Goal: Navigation & Orientation: Find specific page/section

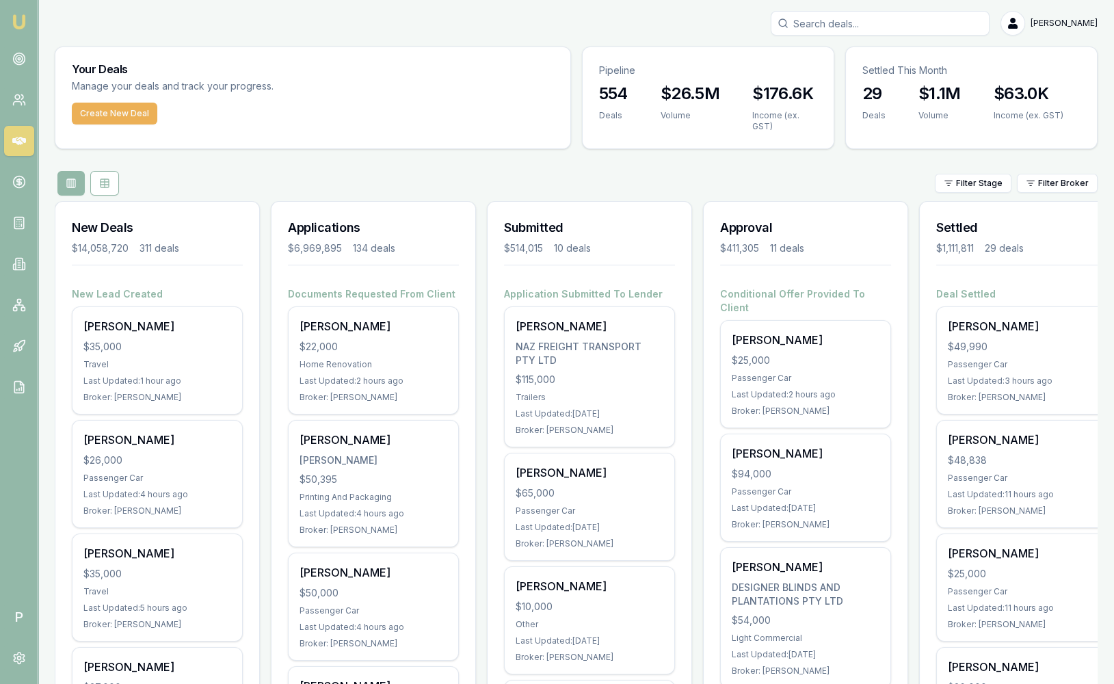
click at [312, 266] on div at bounding box center [373, 265] width 171 height 12
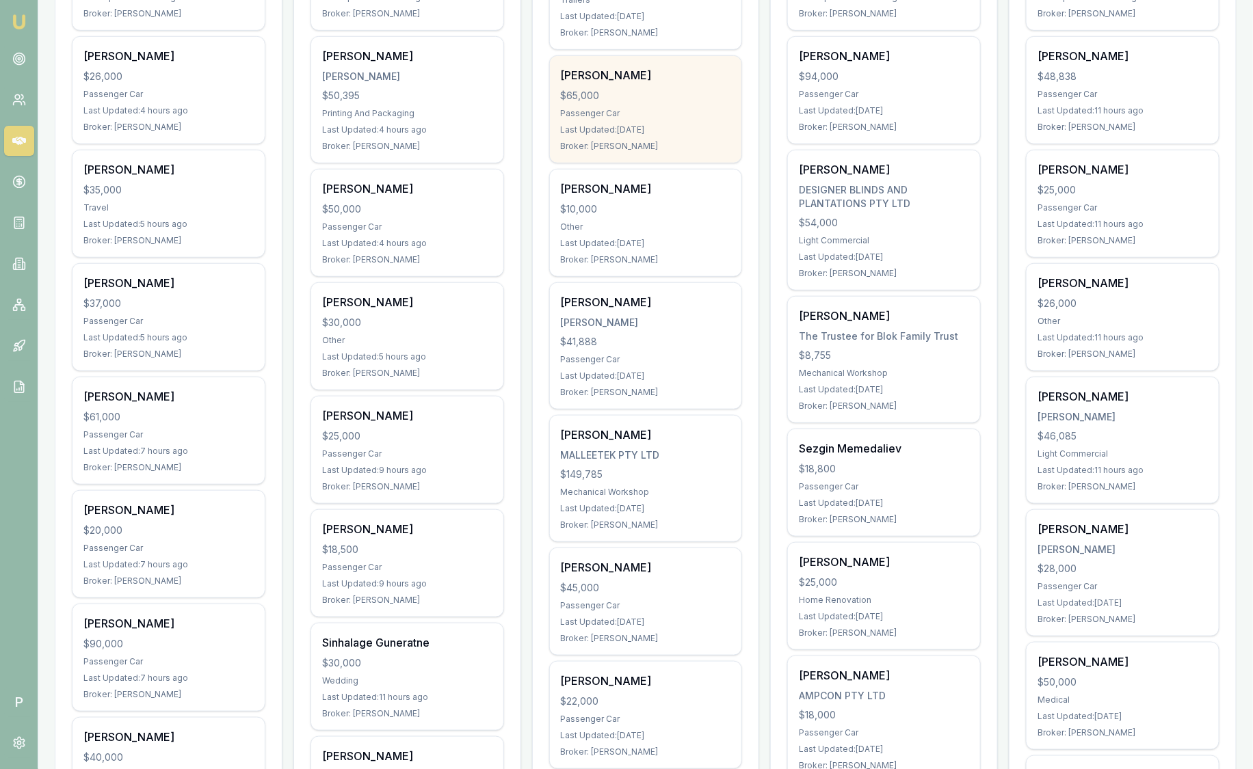
scroll to position [377, 0]
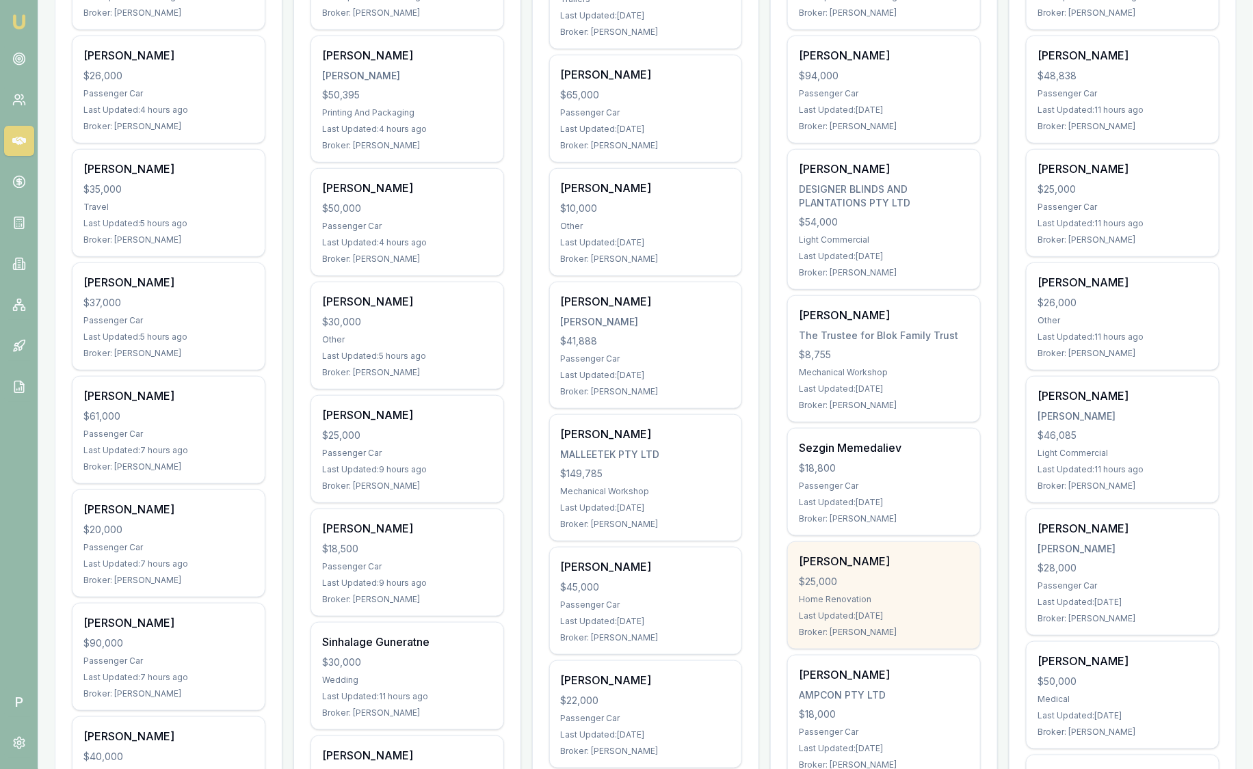
click at [941, 646] on div "Praveen Sreekumar $25,000 Home Renovation Last Updated: 9 days ago Broker: Euji…" at bounding box center [883, 596] width 193 height 108
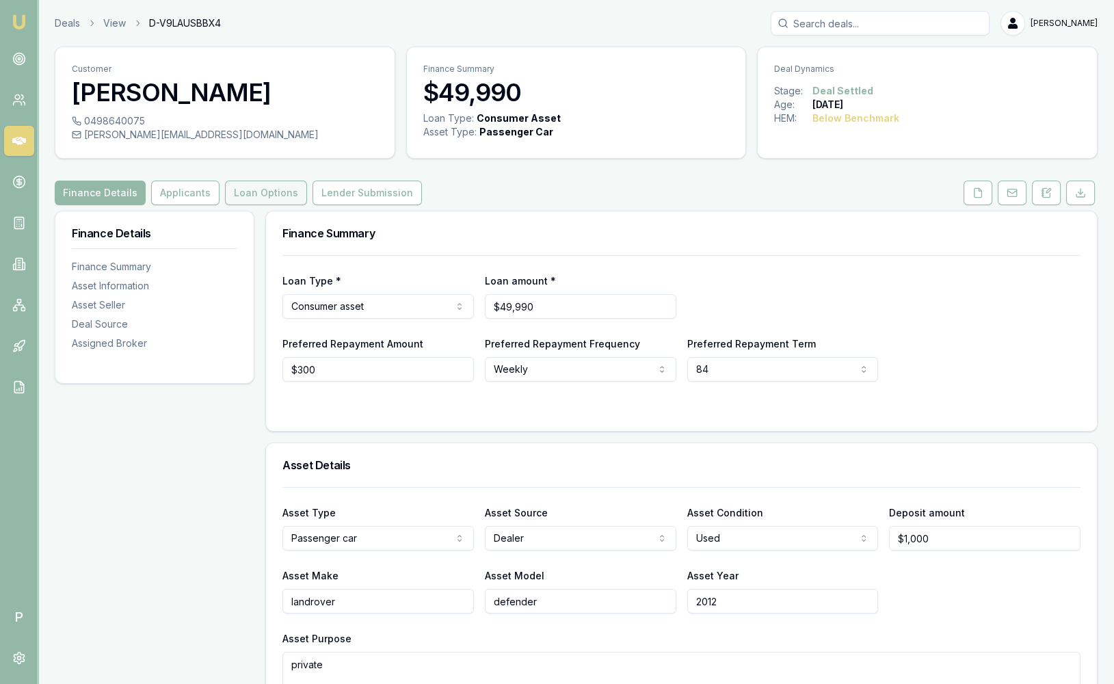
click at [273, 197] on button "Loan Options" at bounding box center [266, 193] width 82 height 25
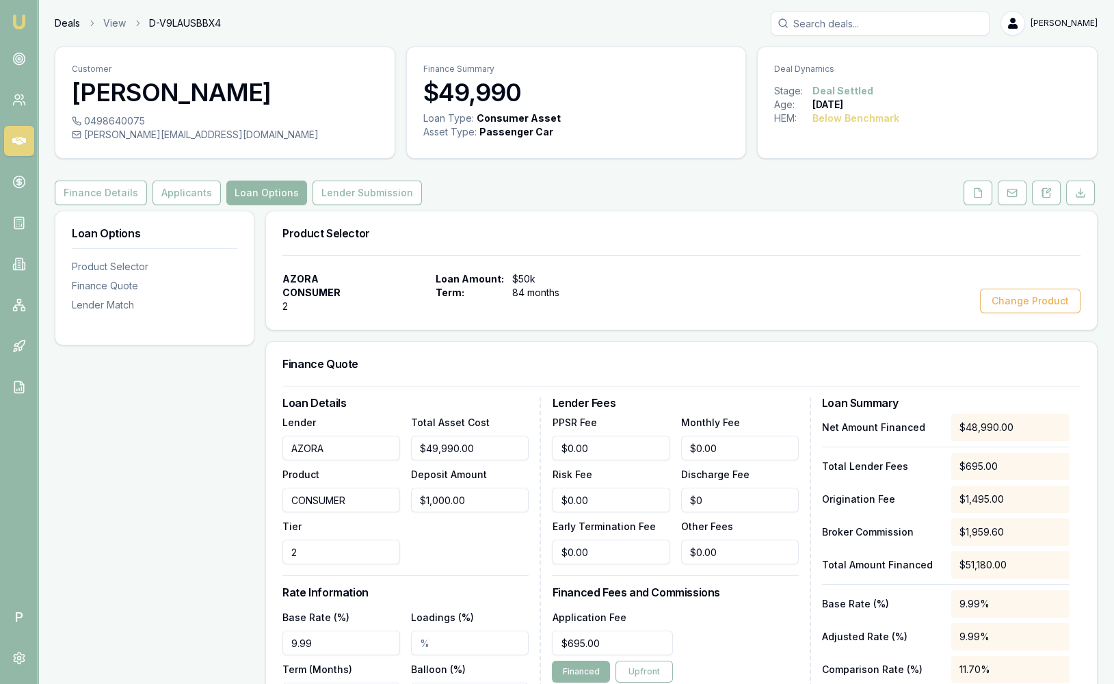
click at [67, 26] on link "Deals" at bounding box center [67, 23] width 25 height 14
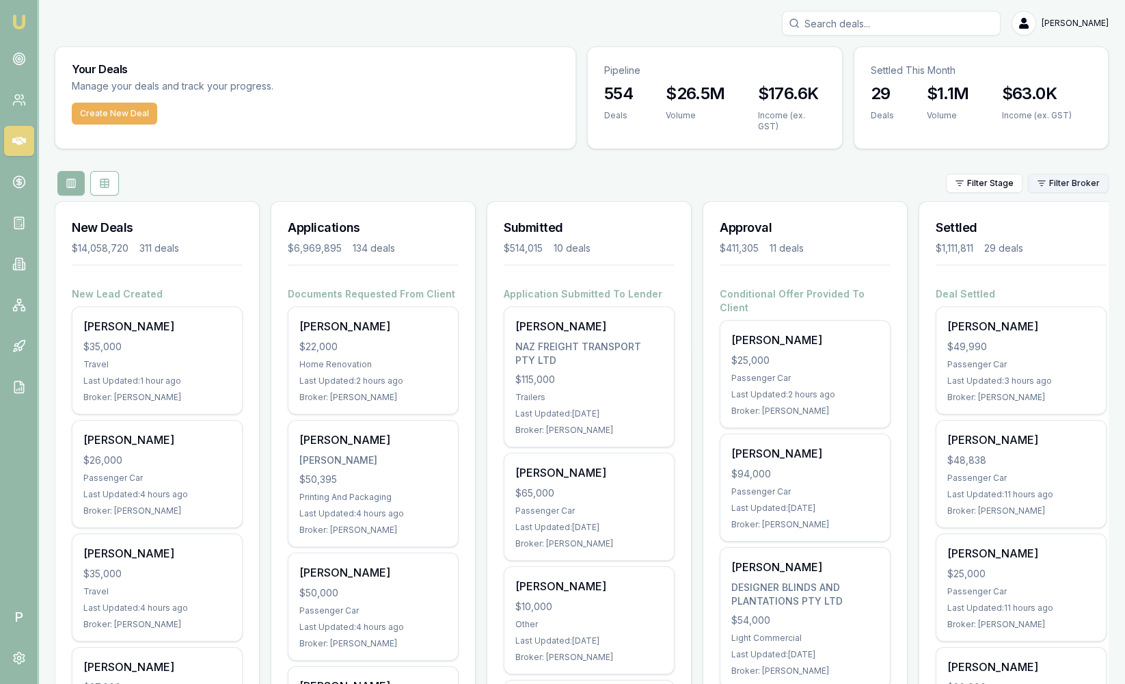
click at [1060, 184] on html "Emu Broker P Sam Crouch Toggle Menu Your Deals Manage your deals and track your…" at bounding box center [562, 342] width 1125 height 684
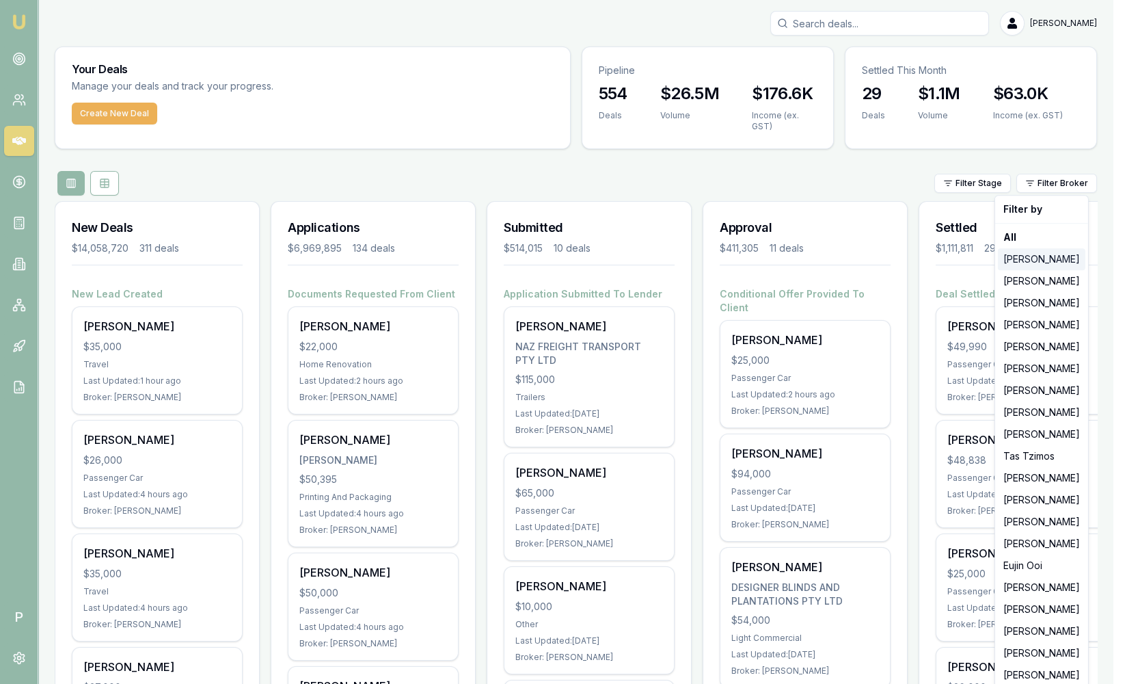
click at [1033, 258] on div "[PERSON_NAME]" at bounding box center [1042, 259] width 88 height 22
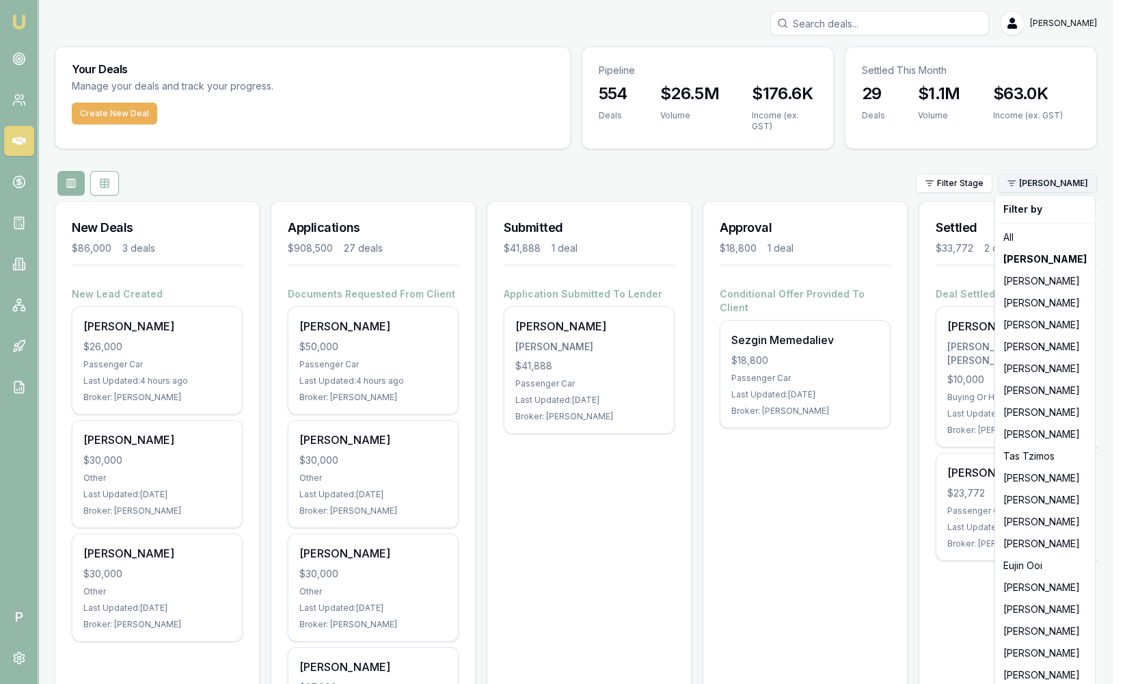
click at [1071, 185] on html "Emu Broker P Sam Crouch Toggle Menu Your Deals Manage your deals and track your…" at bounding box center [562, 342] width 1125 height 684
click at [1037, 310] on div "Brad Hearns" at bounding box center [1045, 303] width 94 height 22
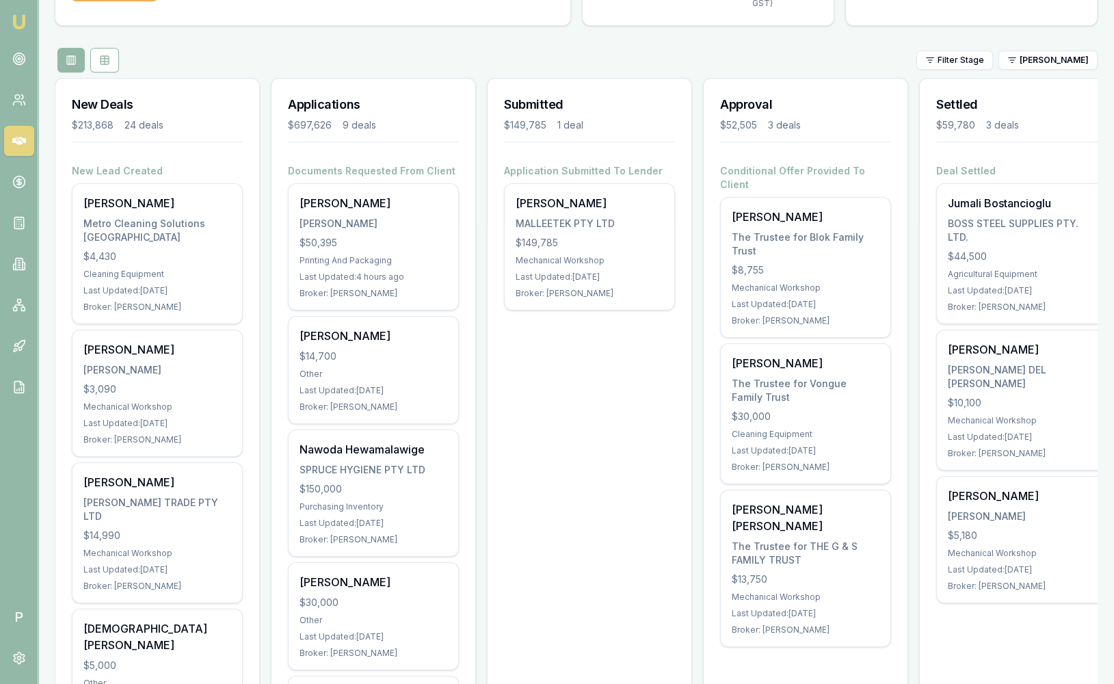
scroll to position [107, 0]
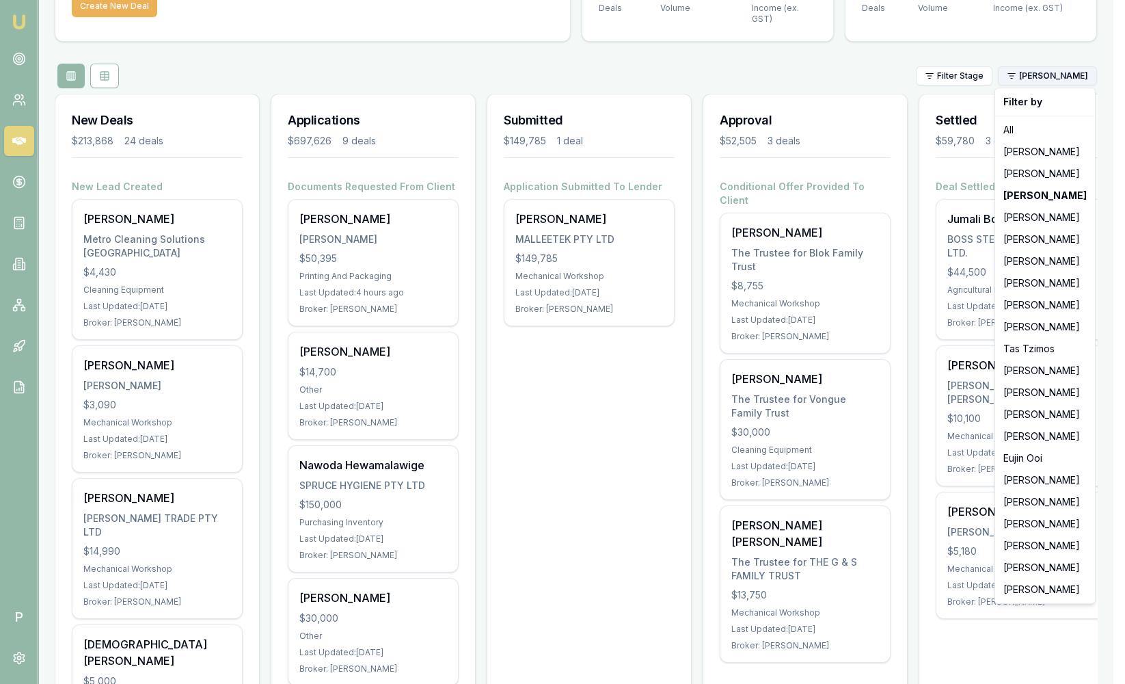
click at [1068, 74] on html "Emu Broker P Sam Crouch Toggle Menu Your Deals Manage your deals and track your…" at bounding box center [562, 235] width 1125 height 684
click at [1037, 165] on div "[PERSON_NAME]" at bounding box center [1045, 174] width 94 height 22
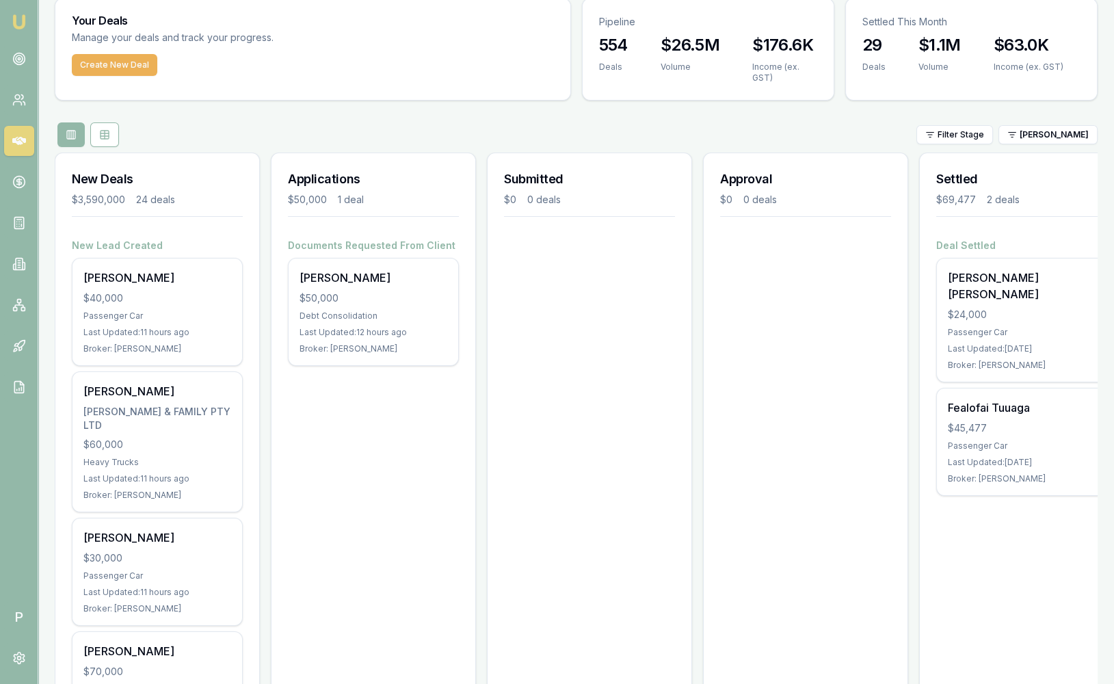
scroll to position [0, 0]
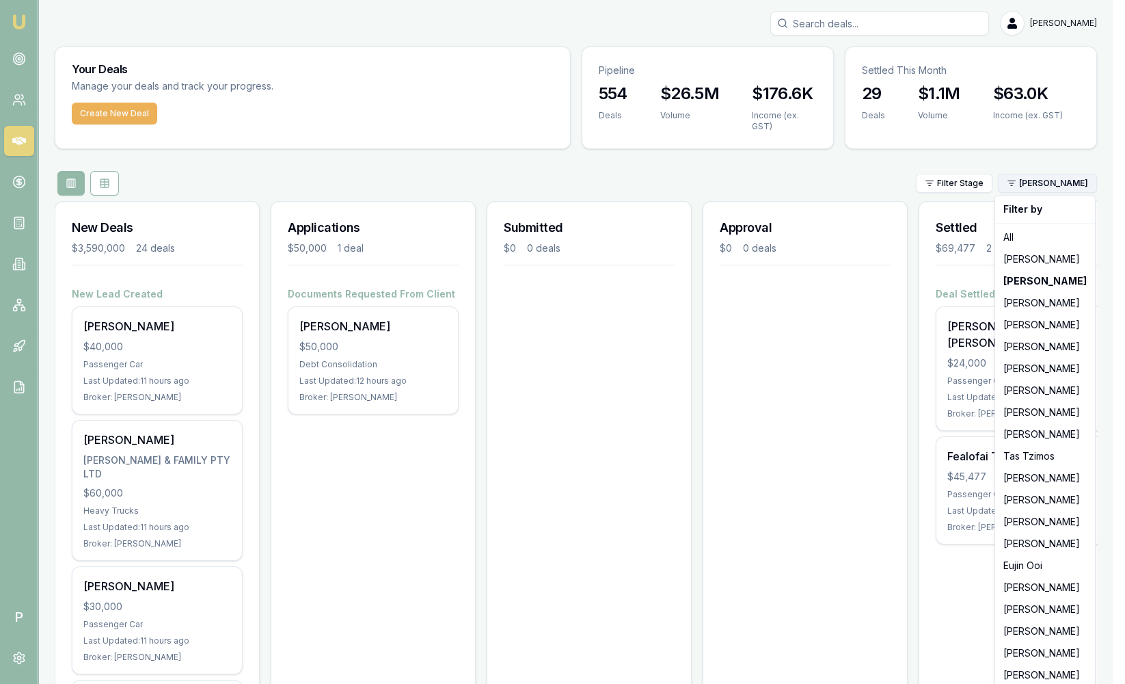
click at [1056, 185] on html "Emu Broker P Sam Crouch Toggle Menu Your Deals Manage your deals and track your…" at bounding box center [562, 342] width 1125 height 684
click at [1048, 341] on div "[PERSON_NAME]" at bounding box center [1045, 347] width 94 height 22
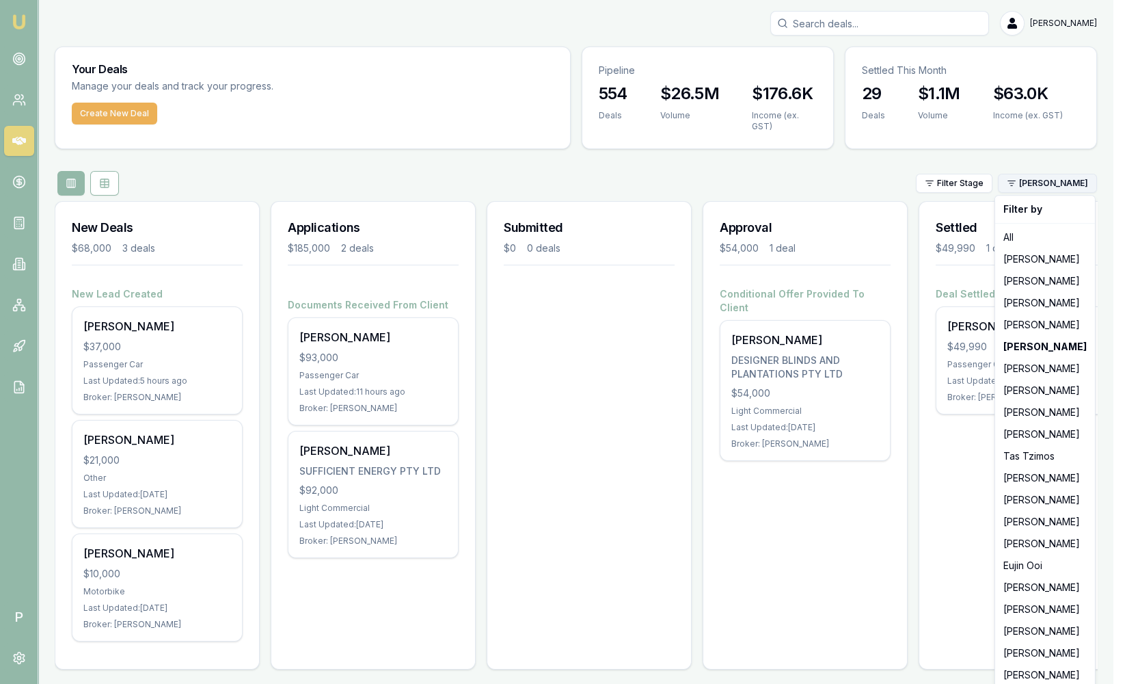
click at [1071, 183] on html "Emu Broker P Sam Crouch Toggle Menu Your Deals Manage your deals and track your…" at bounding box center [562, 342] width 1125 height 684
click at [1058, 399] on div "[PERSON_NAME]" at bounding box center [1045, 390] width 94 height 22
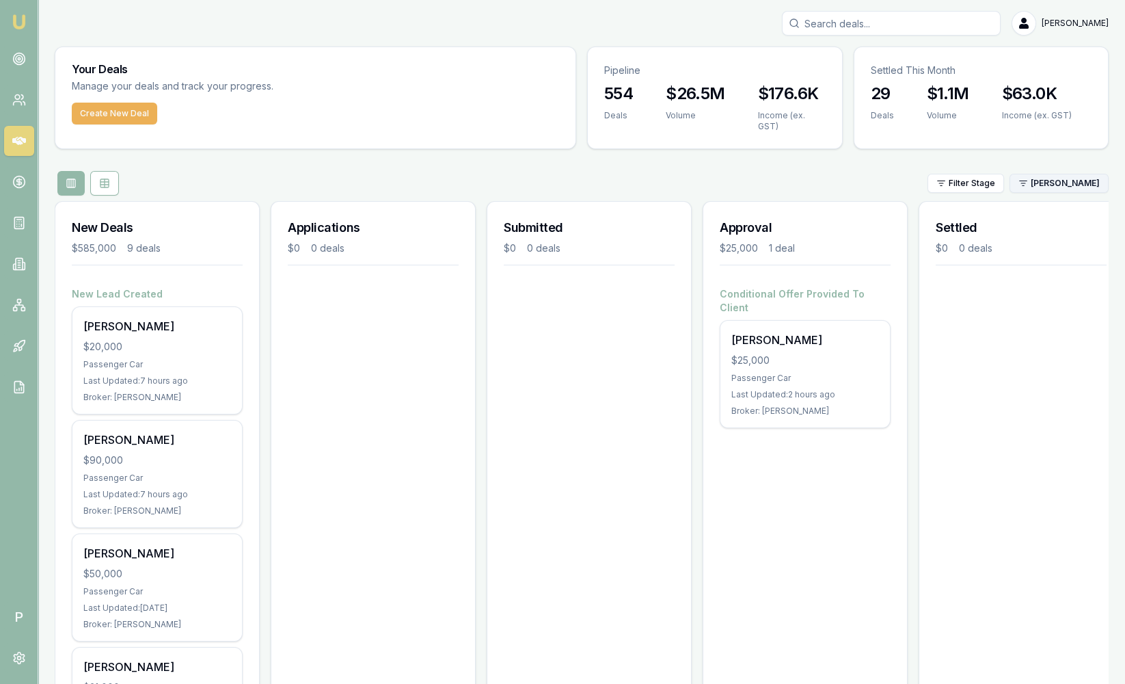
click at [1063, 188] on html "Emu Broker P Sam Crouch Toggle Menu Your Deals Manage your deals and track your…" at bounding box center [562, 342] width 1125 height 684
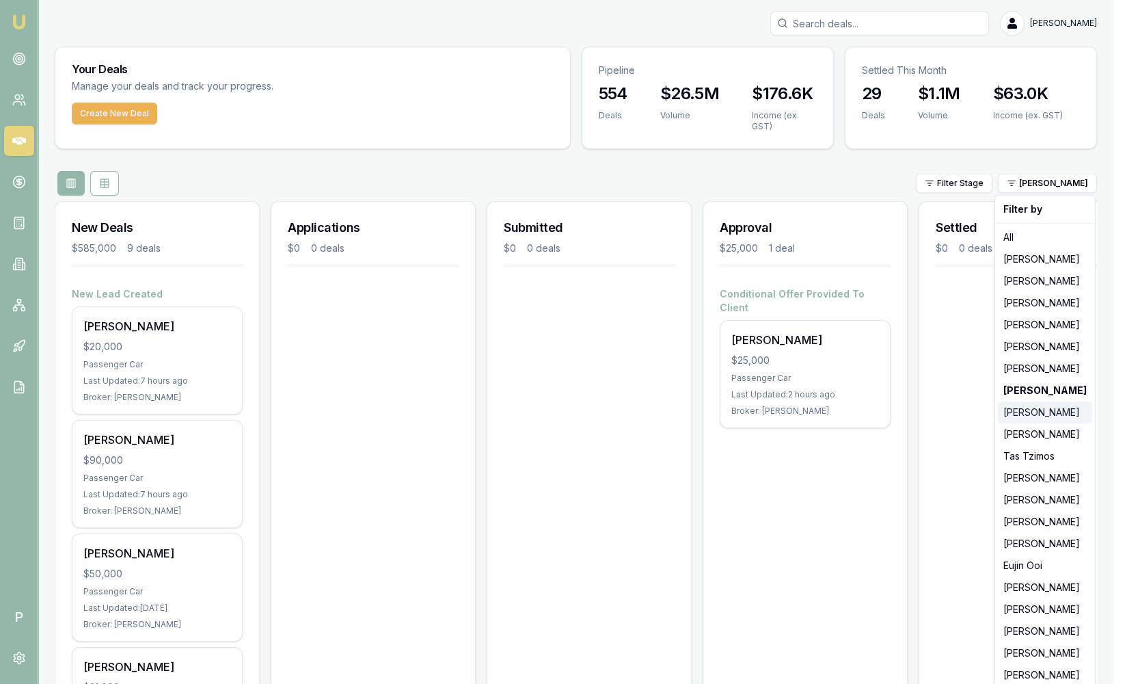
click at [1034, 408] on div "[PERSON_NAME]" at bounding box center [1045, 412] width 94 height 22
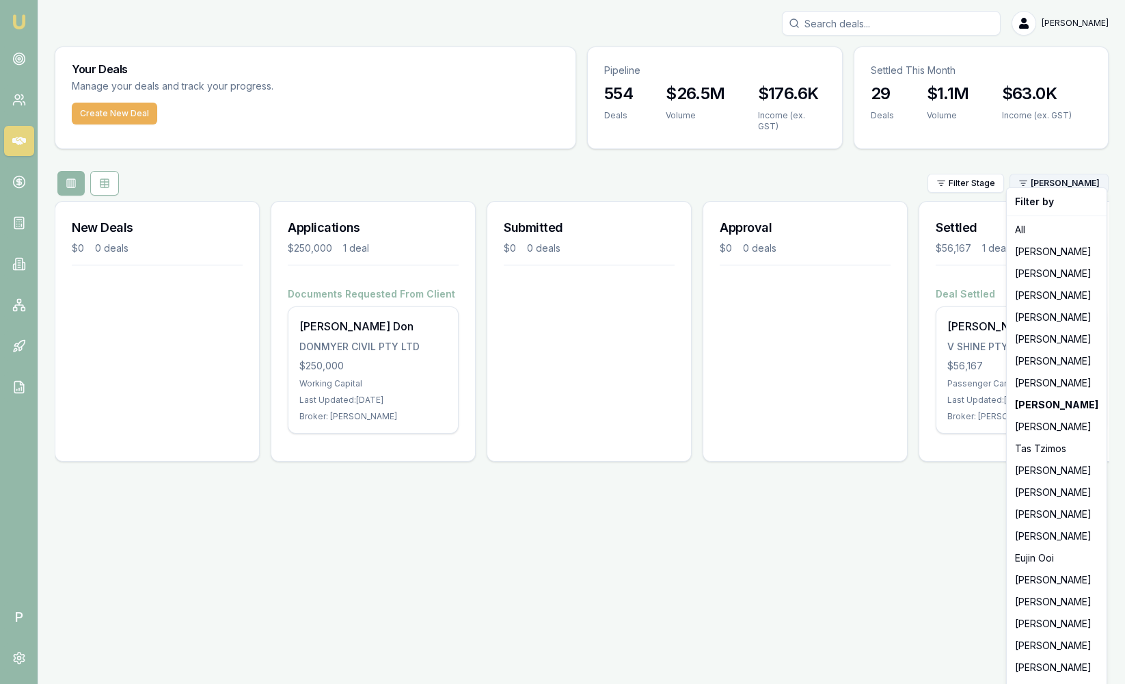
click at [1064, 177] on html "Emu Broker P Sam Crouch Toggle Menu Your Deals Manage your deals and track your…" at bounding box center [562, 342] width 1125 height 684
click at [1036, 490] on div "[PERSON_NAME]" at bounding box center [1057, 492] width 94 height 22
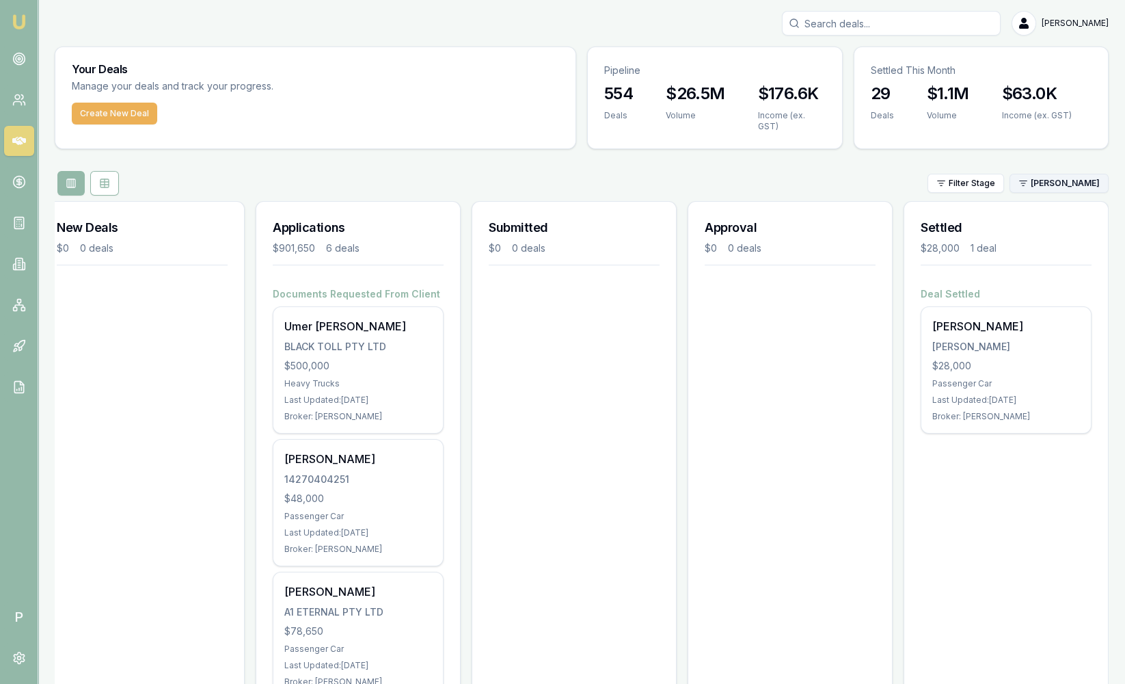
click at [1078, 187] on html "Emu Broker P Sam Crouch Toggle Menu Your Deals Manage your deals and track your…" at bounding box center [562, 342] width 1125 height 684
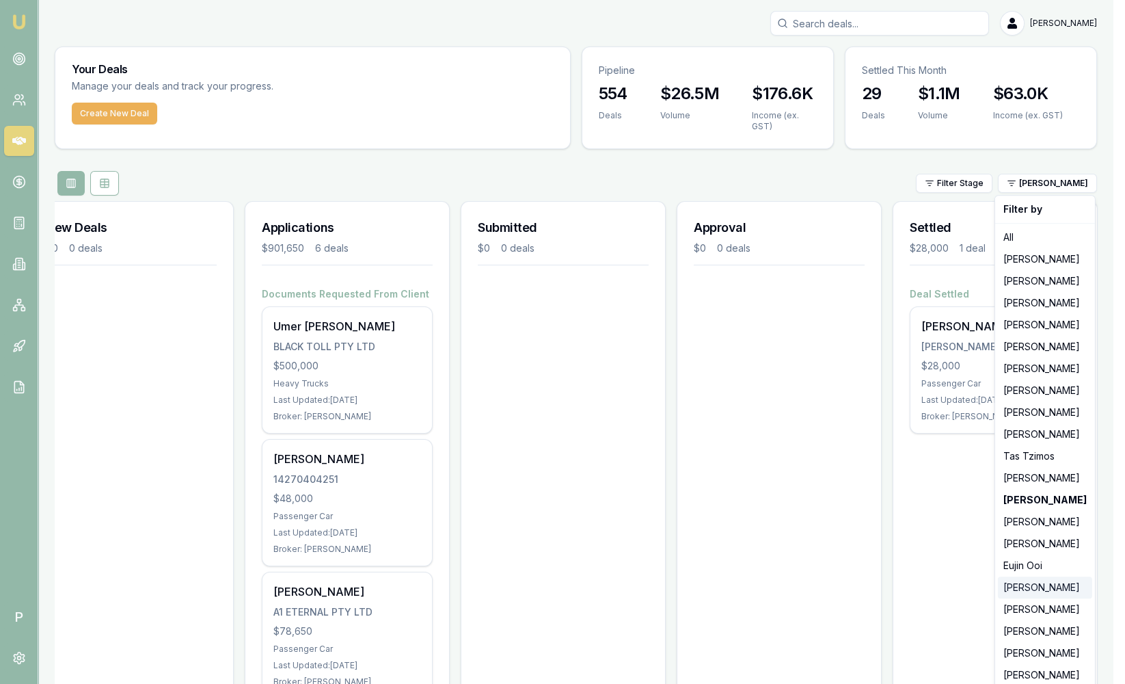
click at [1036, 580] on div "[PERSON_NAME]" at bounding box center [1045, 587] width 94 height 22
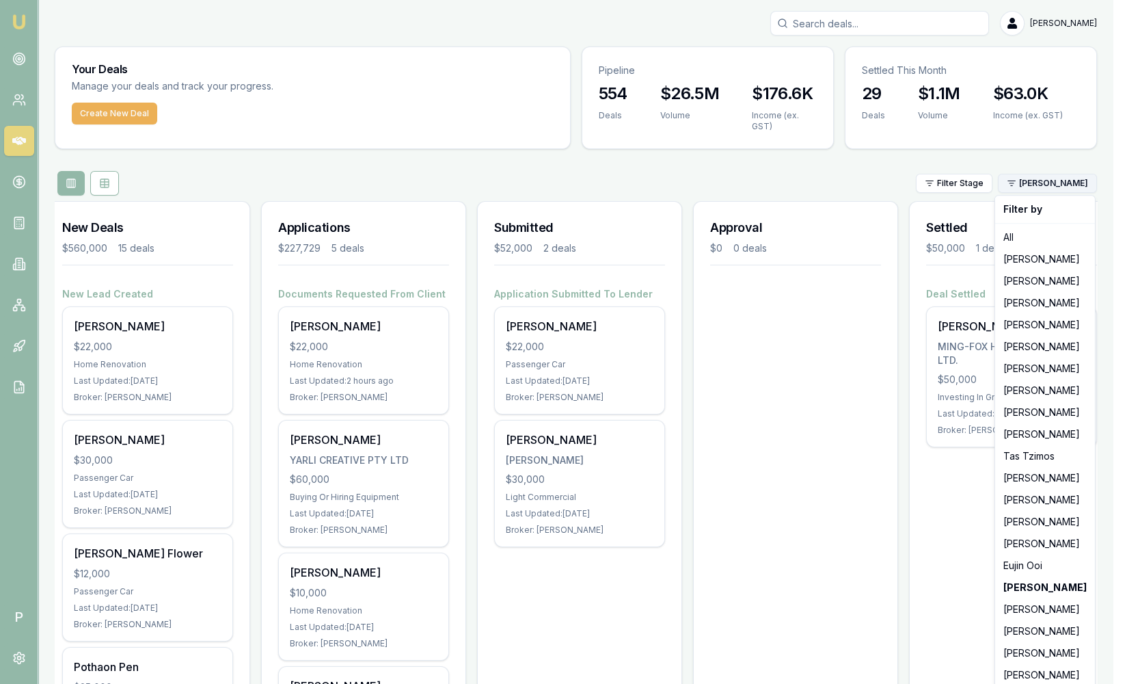
click at [1065, 179] on html "Emu Broker P Sam Crouch Toggle Menu Your Deals Manage your deals and track your…" at bounding box center [562, 342] width 1125 height 684
click at [1067, 608] on div "[PERSON_NAME]" at bounding box center [1045, 609] width 94 height 22
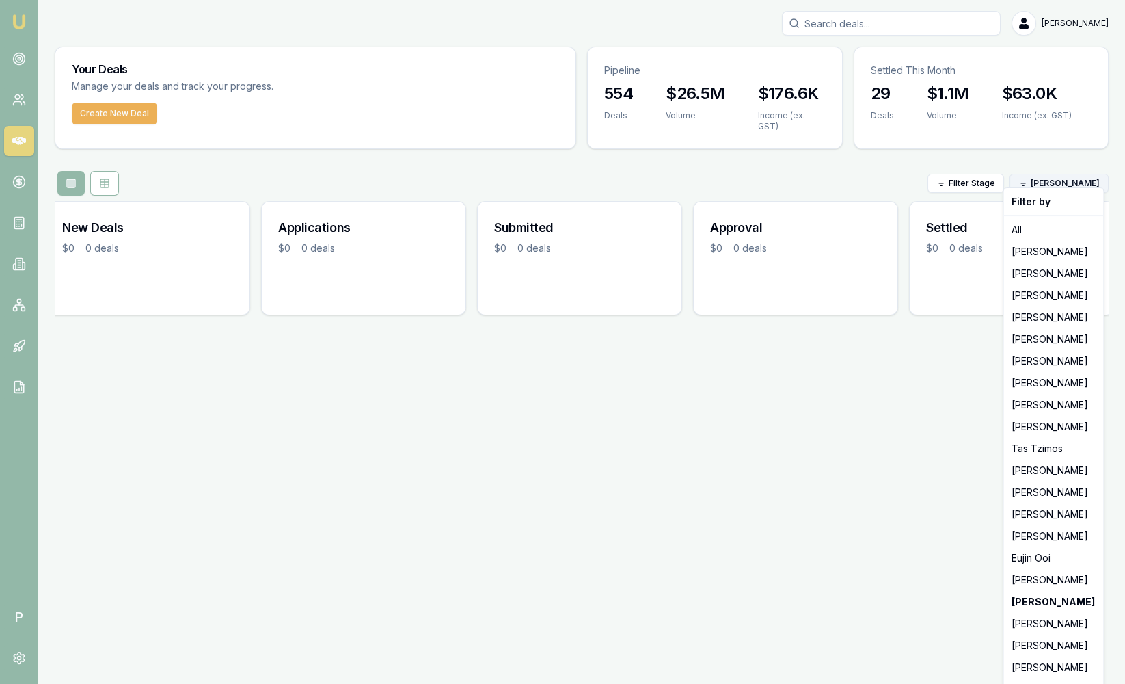
click at [1040, 181] on html "Emu Broker P Sam Crouch Toggle Menu Your Deals Manage your deals and track your…" at bounding box center [562, 342] width 1125 height 684
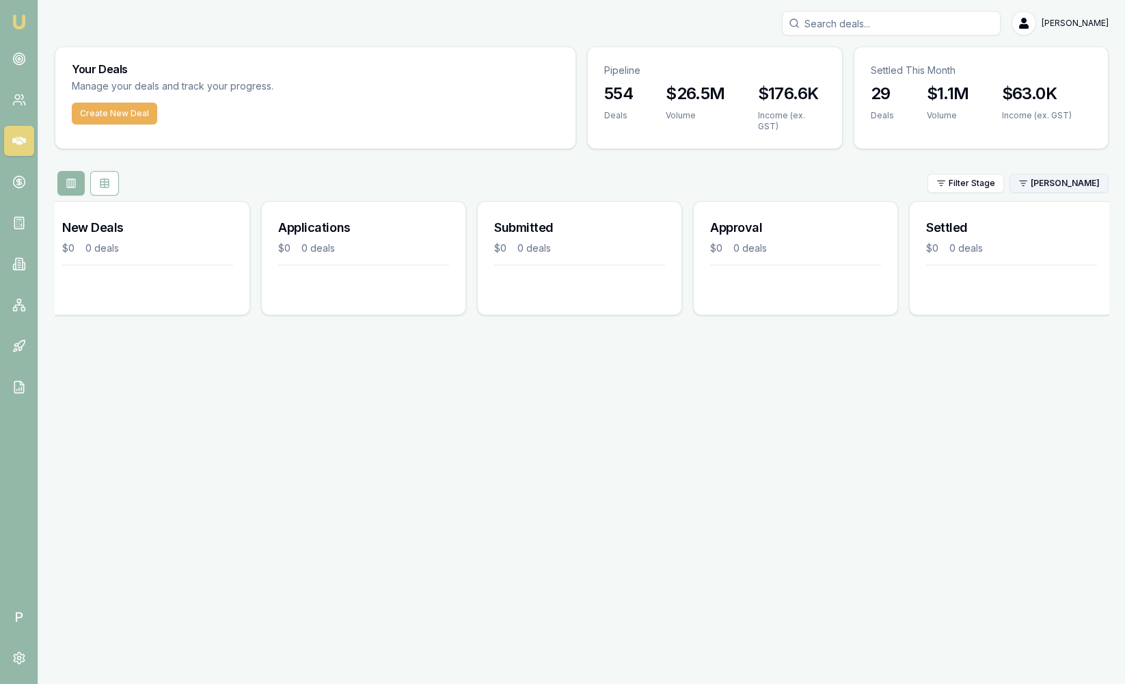
click at [1040, 181] on html "Emu Broker P Sam Crouch Toggle Menu Your Deals Manage your deals and track your…" at bounding box center [562, 342] width 1125 height 684
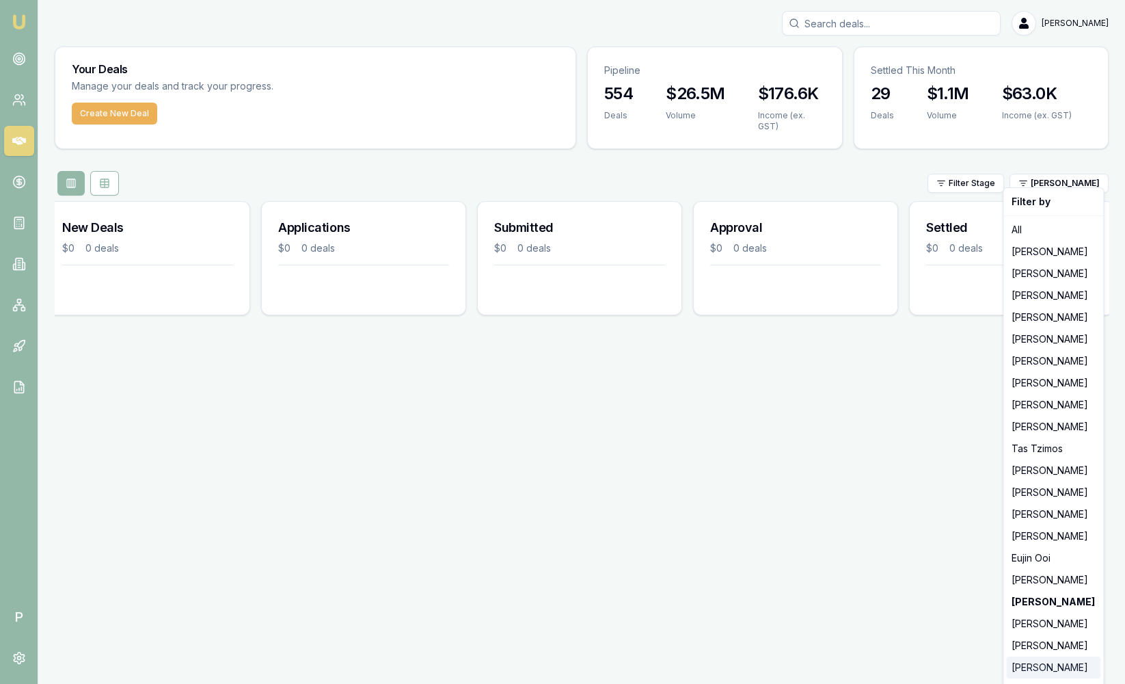
click at [1044, 666] on div "[PERSON_NAME]" at bounding box center [1053, 667] width 94 height 22
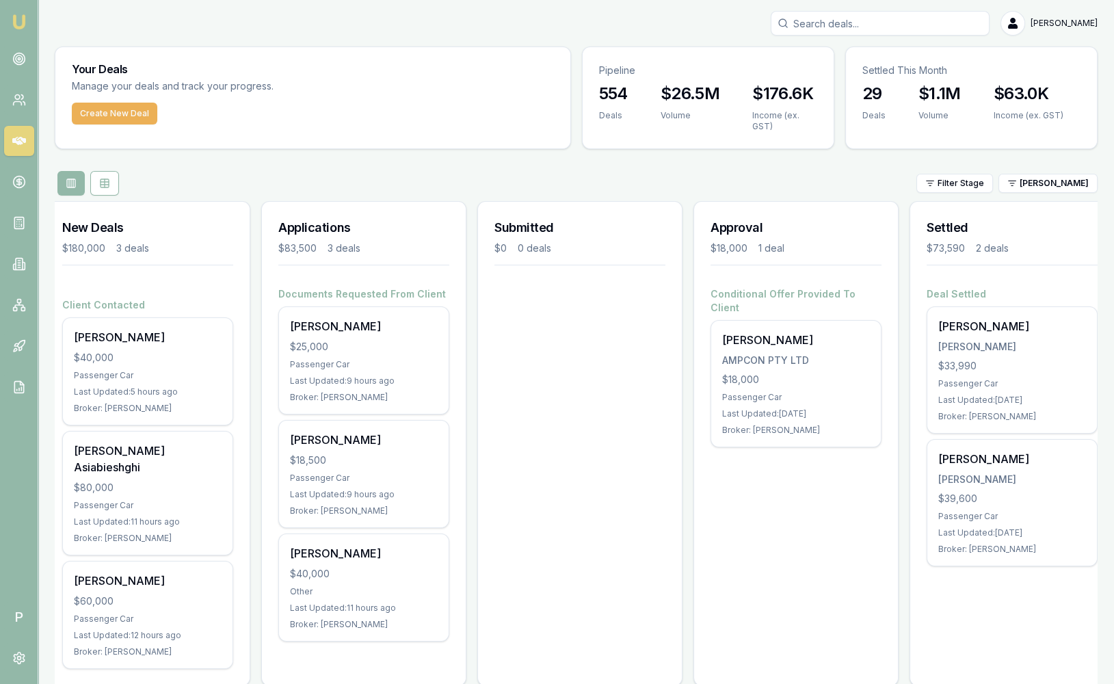
scroll to position [17, 0]
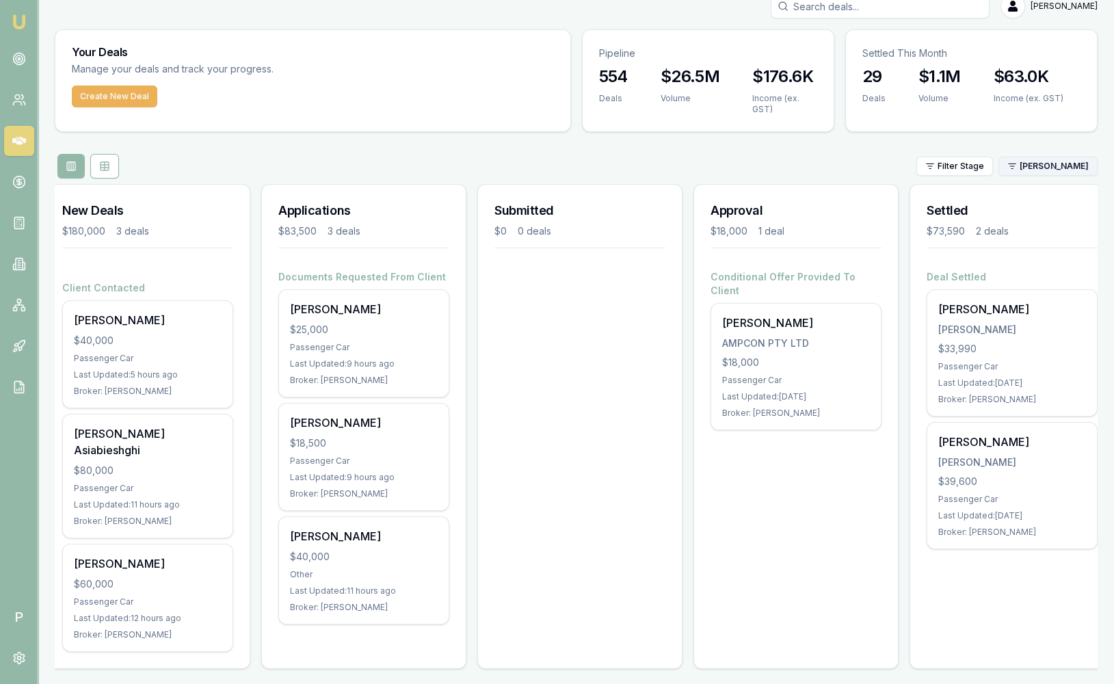
click at [1071, 161] on html "Emu Broker P Sam Crouch Toggle Menu Your Deals Manage your deals and track your…" at bounding box center [557, 325] width 1114 height 684
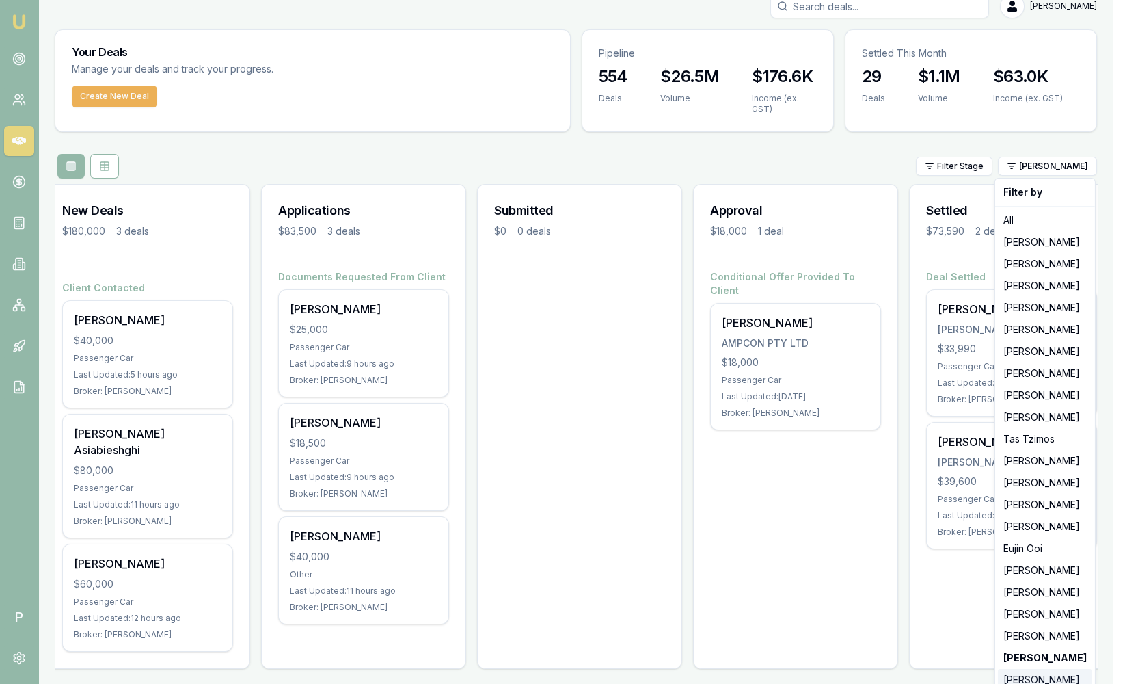
click at [1040, 678] on div "[PERSON_NAME]" at bounding box center [1045, 680] width 94 height 22
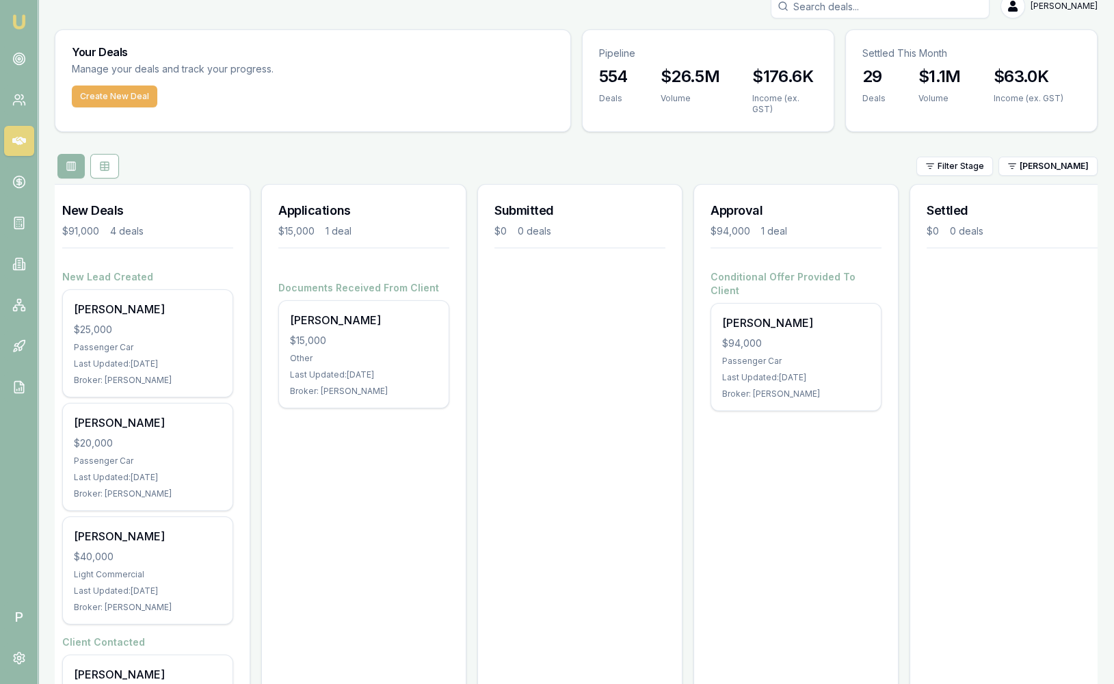
click at [1040, 678] on div "Settled $0 0 deals" at bounding box center [1011, 482] width 205 height 596
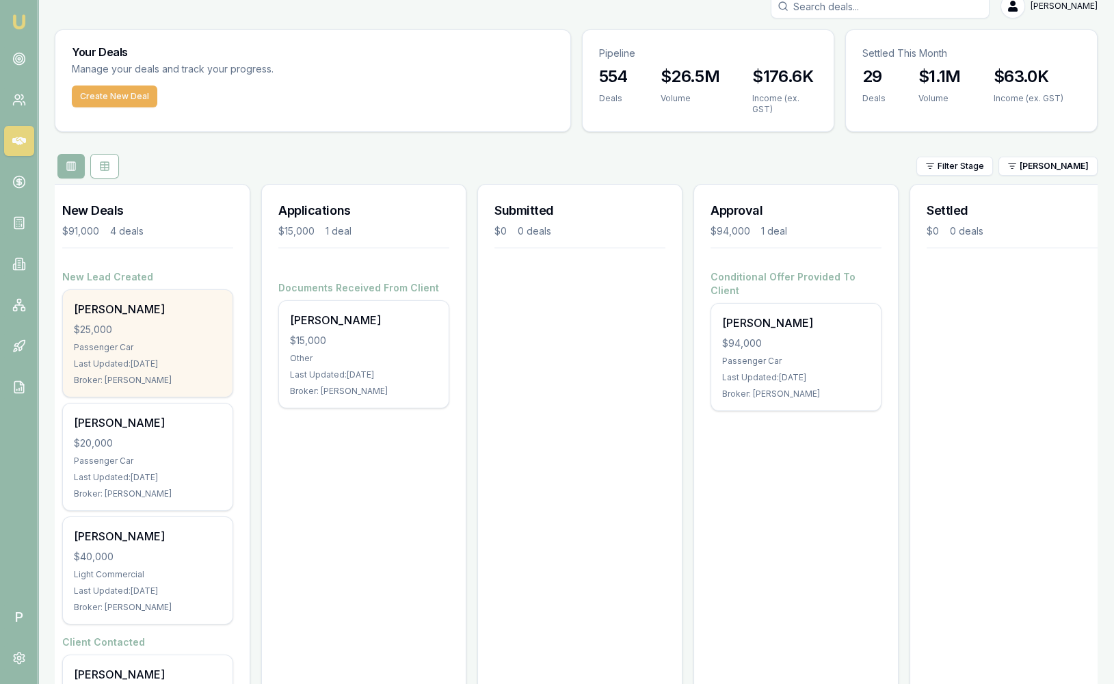
click at [171, 307] on div "[PERSON_NAME]" at bounding box center [148, 309] width 148 height 16
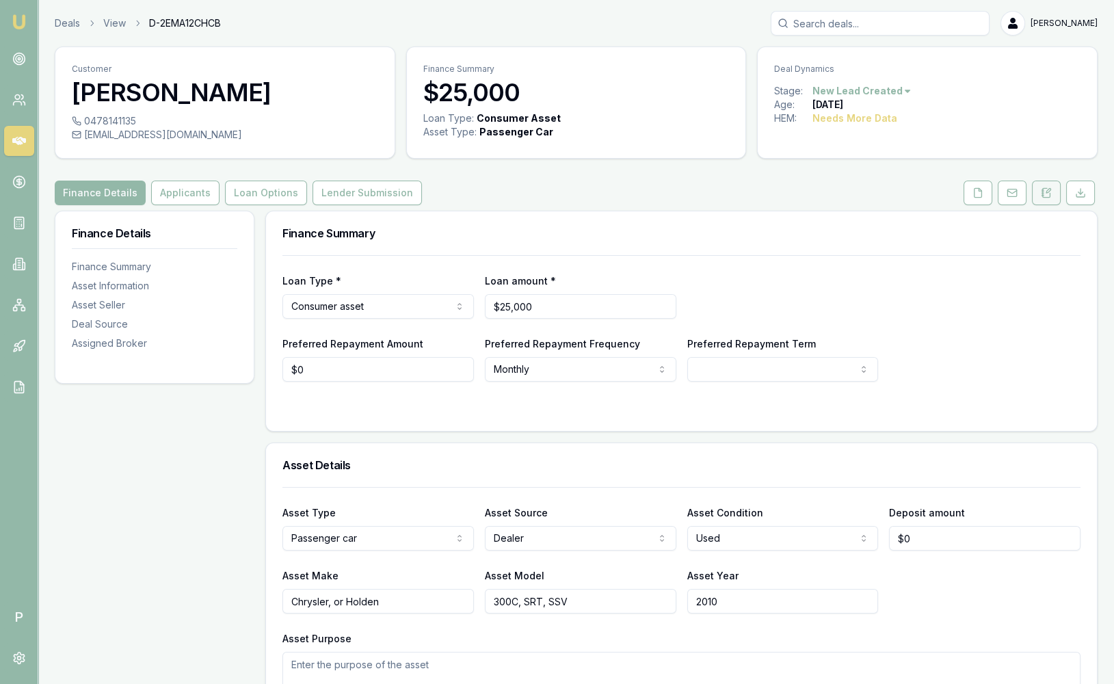
click at [1047, 191] on icon at bounding box center [1048, 191] width 4 height 4
click at [65, 26] on link "Deals" at bounding box center [67, 23] width 25 height 14
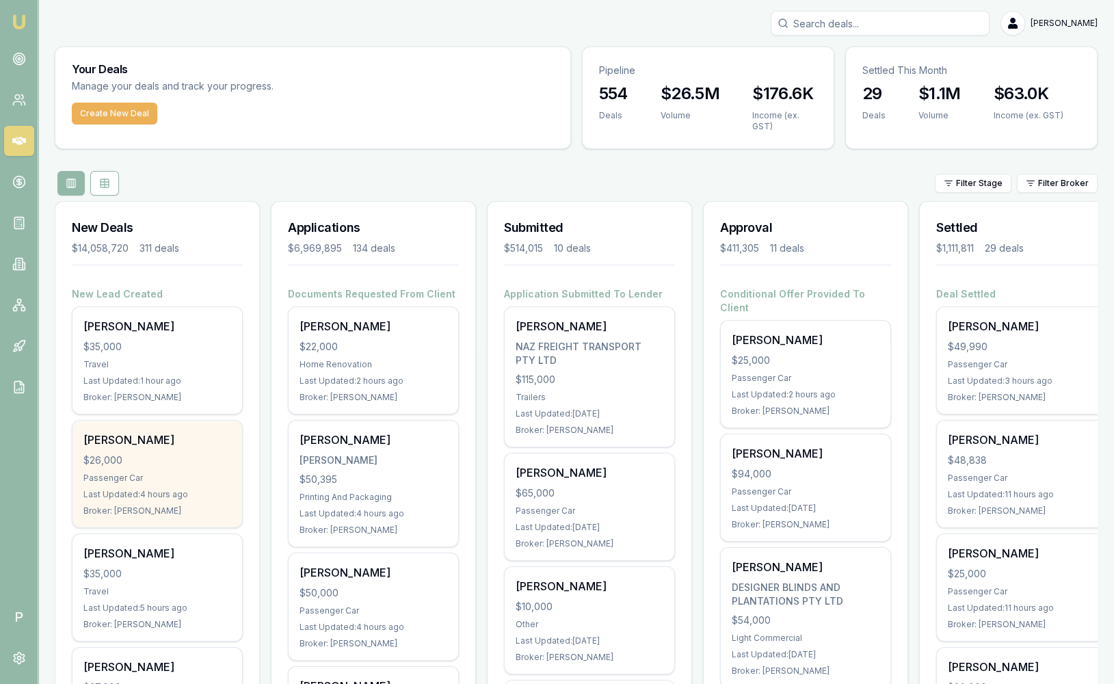
click at [159, 457] on div "$26,000" at bounding box center [157, 460] width 148 height 14
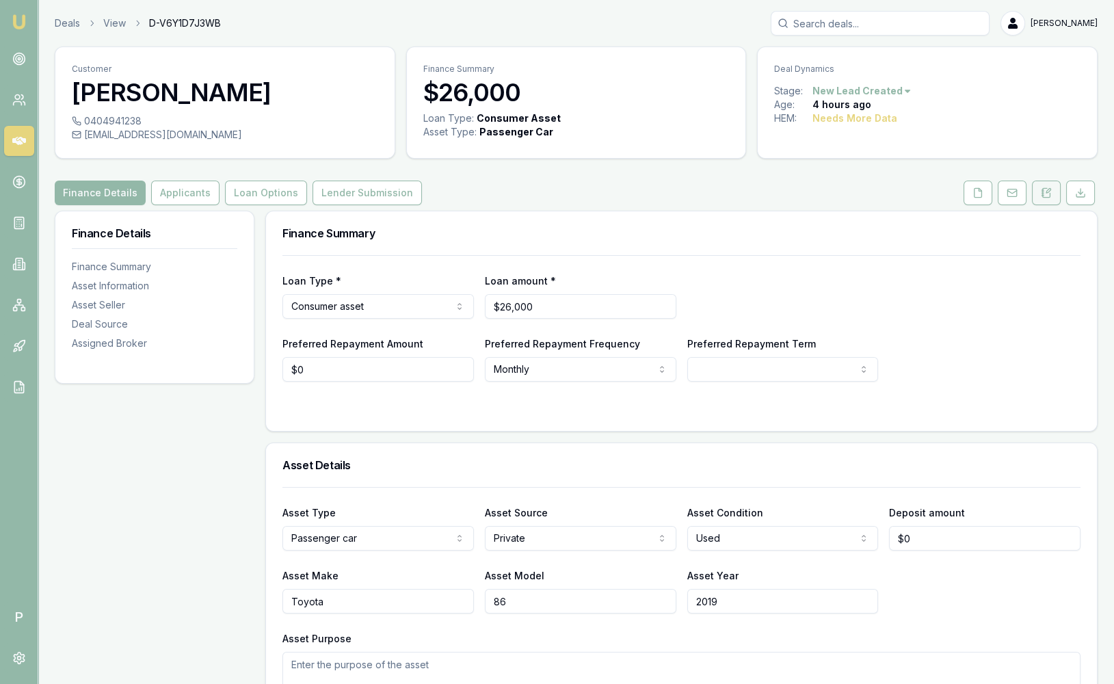
click at [1041, 190] on icon at bounding box center [1046, 192] width 11 height 11
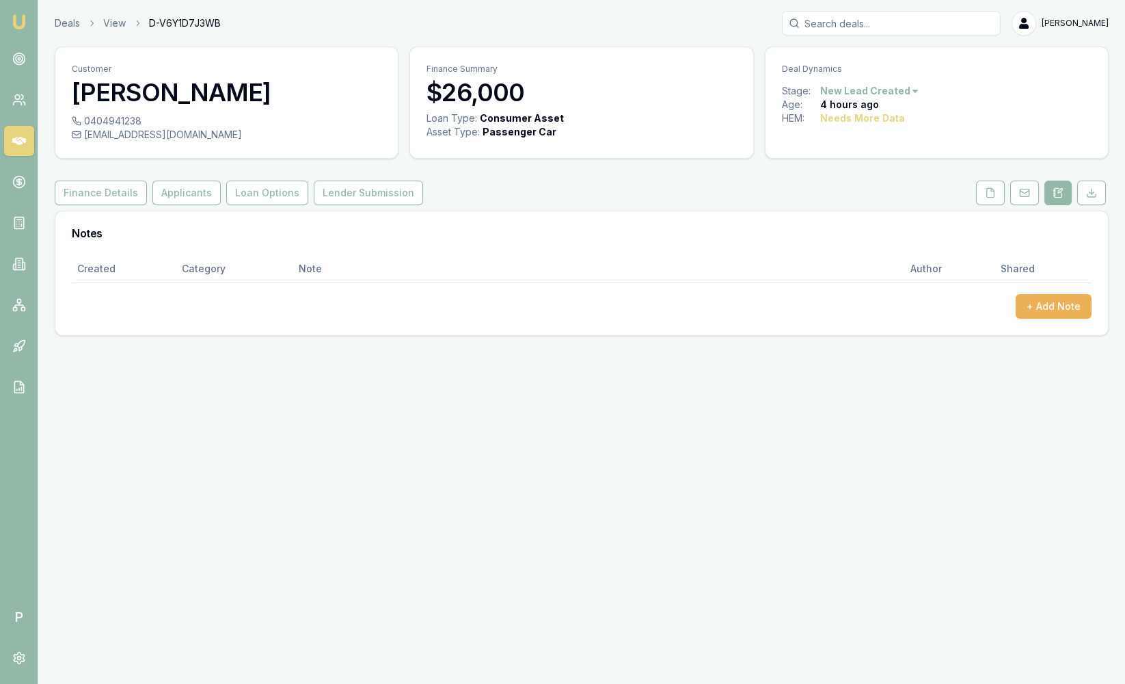
click at [203, 151] on div "0404941238 jnewton272788@gmail.com" at bounding box center [226, 136] width 343 height 44
click at [28, 185] on link at bounding box center [19, 182] width 30 height 30
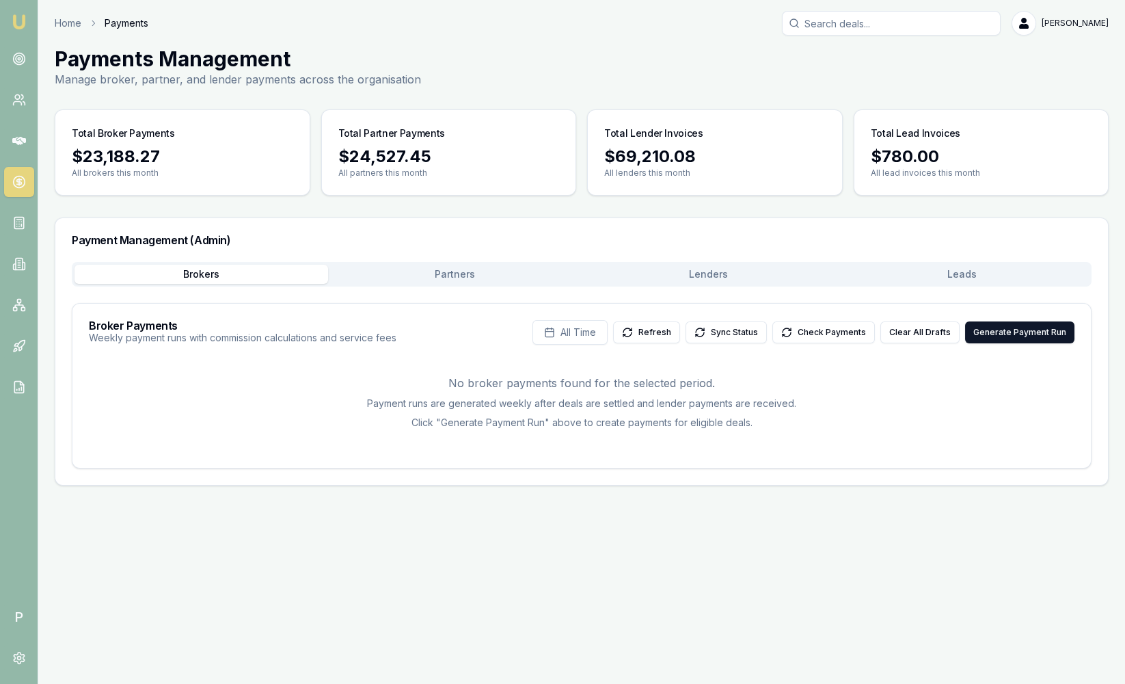
click at [983, 265] on button "Leads" at bounding box center [963, 274] width 254 height 19
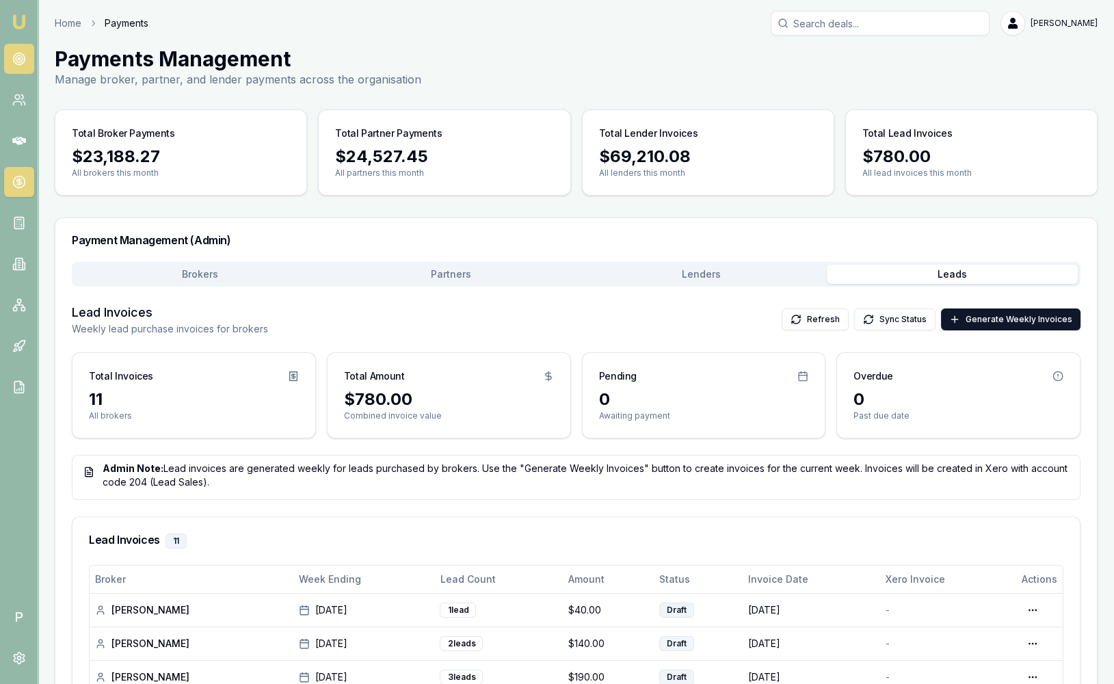
click at [21, 60] on icon at bounding box center [19, 59] width 14 height 14
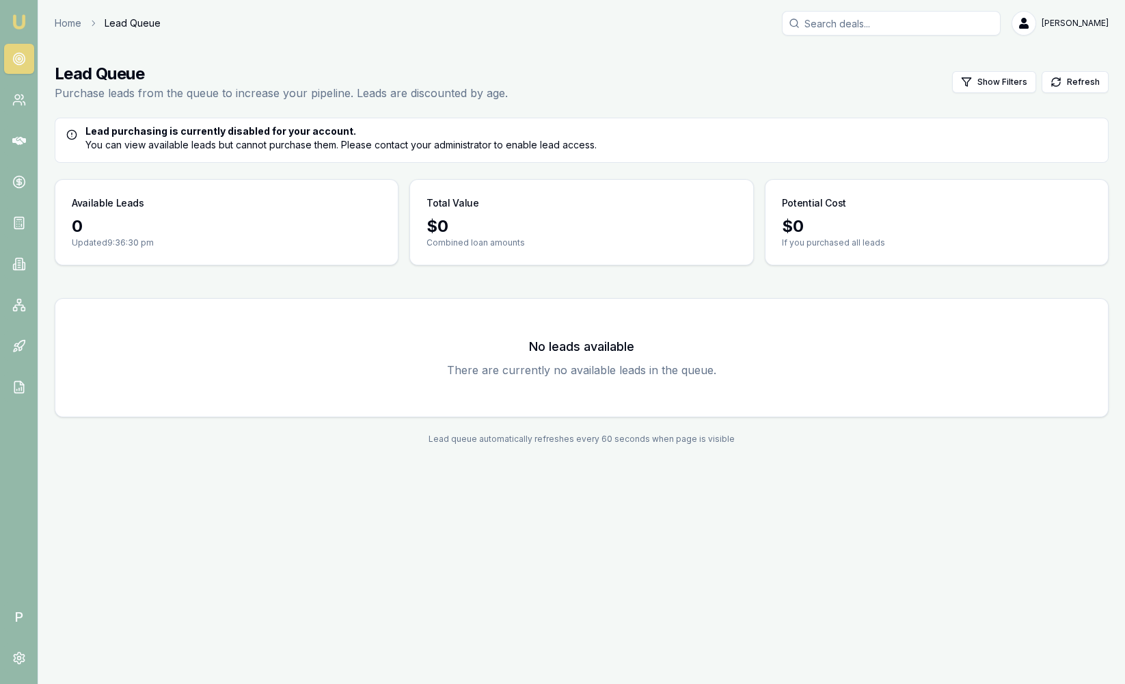
click at [20, 21] on img at bounding box center [19, 22] width 16 height 16
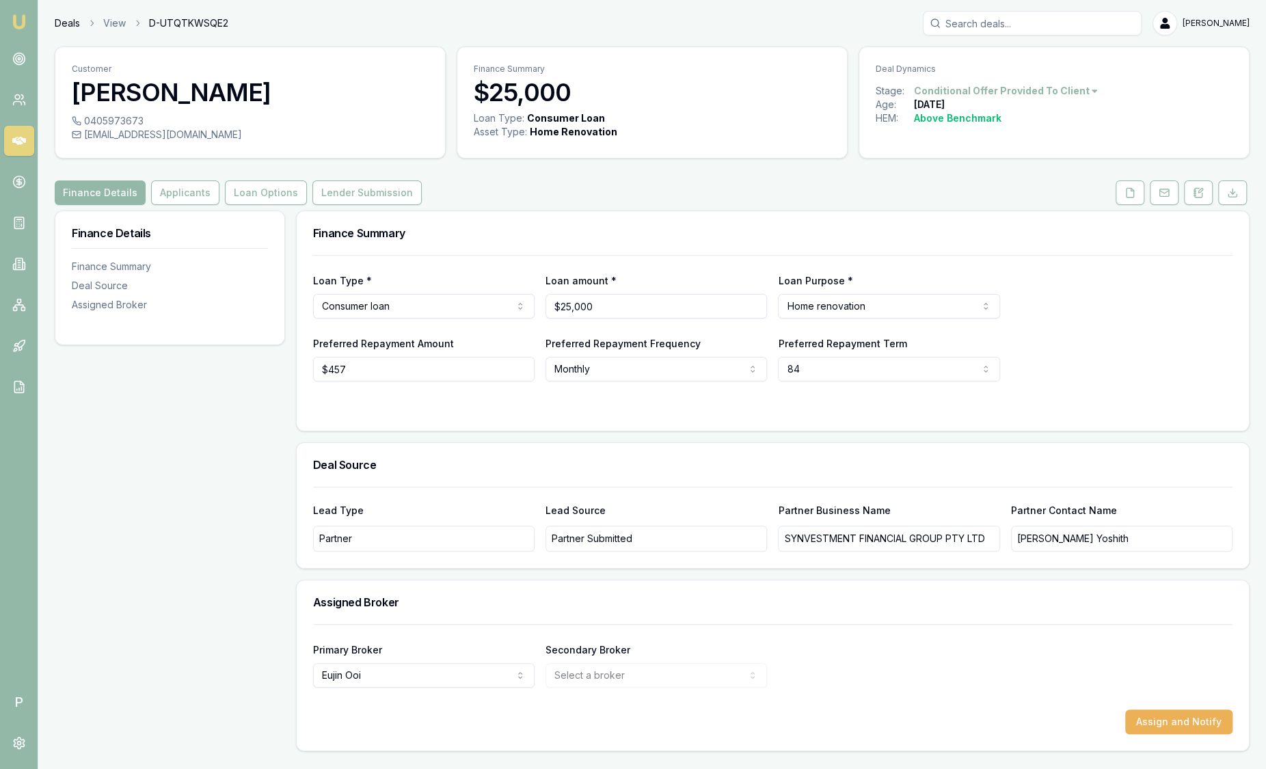
click at [59, 18] on link "Deals" at bounding box center [67, 23] width 25 height 14
